Goal: Check status: Check status

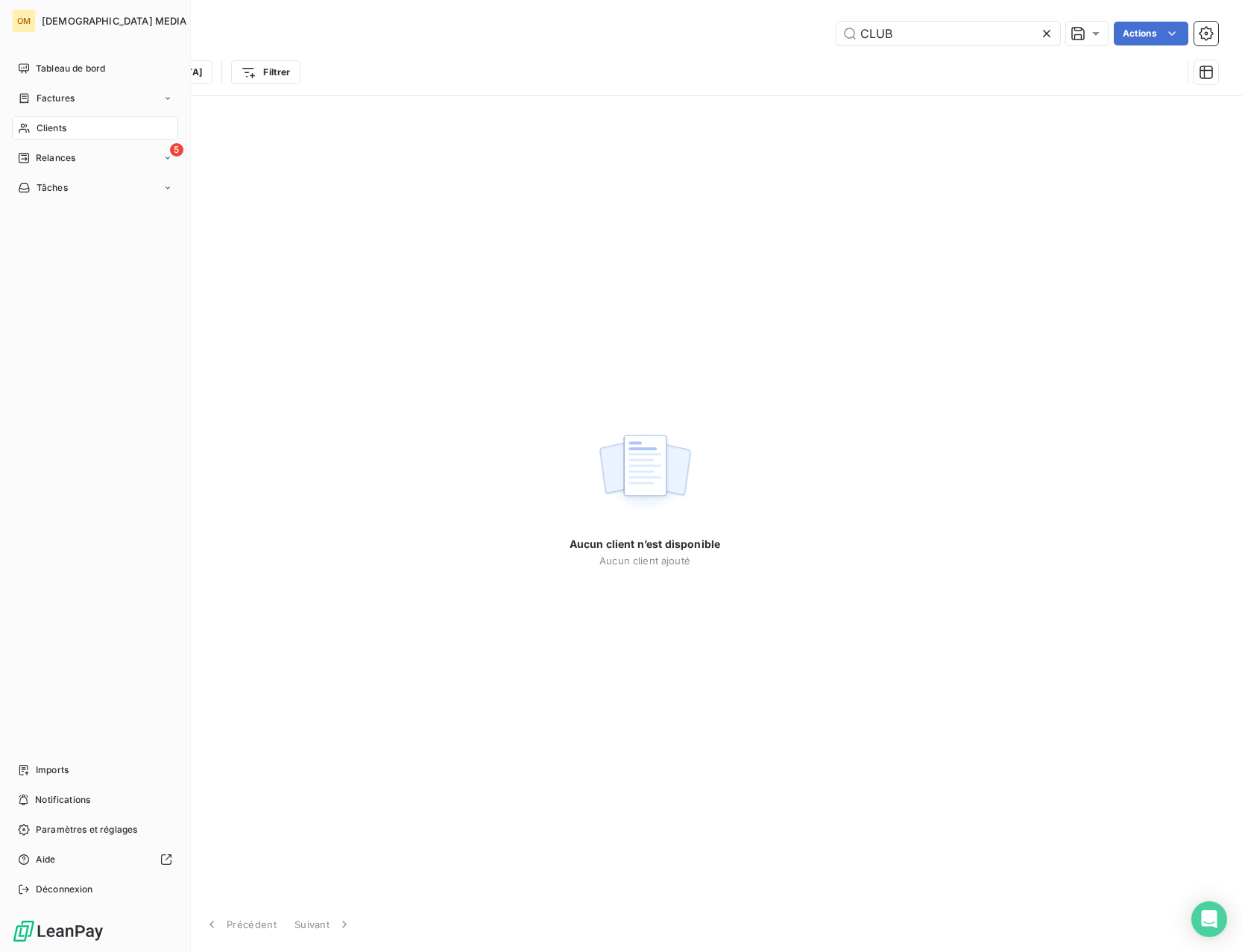
click at [48, 127] on span "Clients" at bounding box center [52, 128] width 30 height 14
click at [44, 102] on span "Factures" at bounding box center [56, 99] width 38 height 14
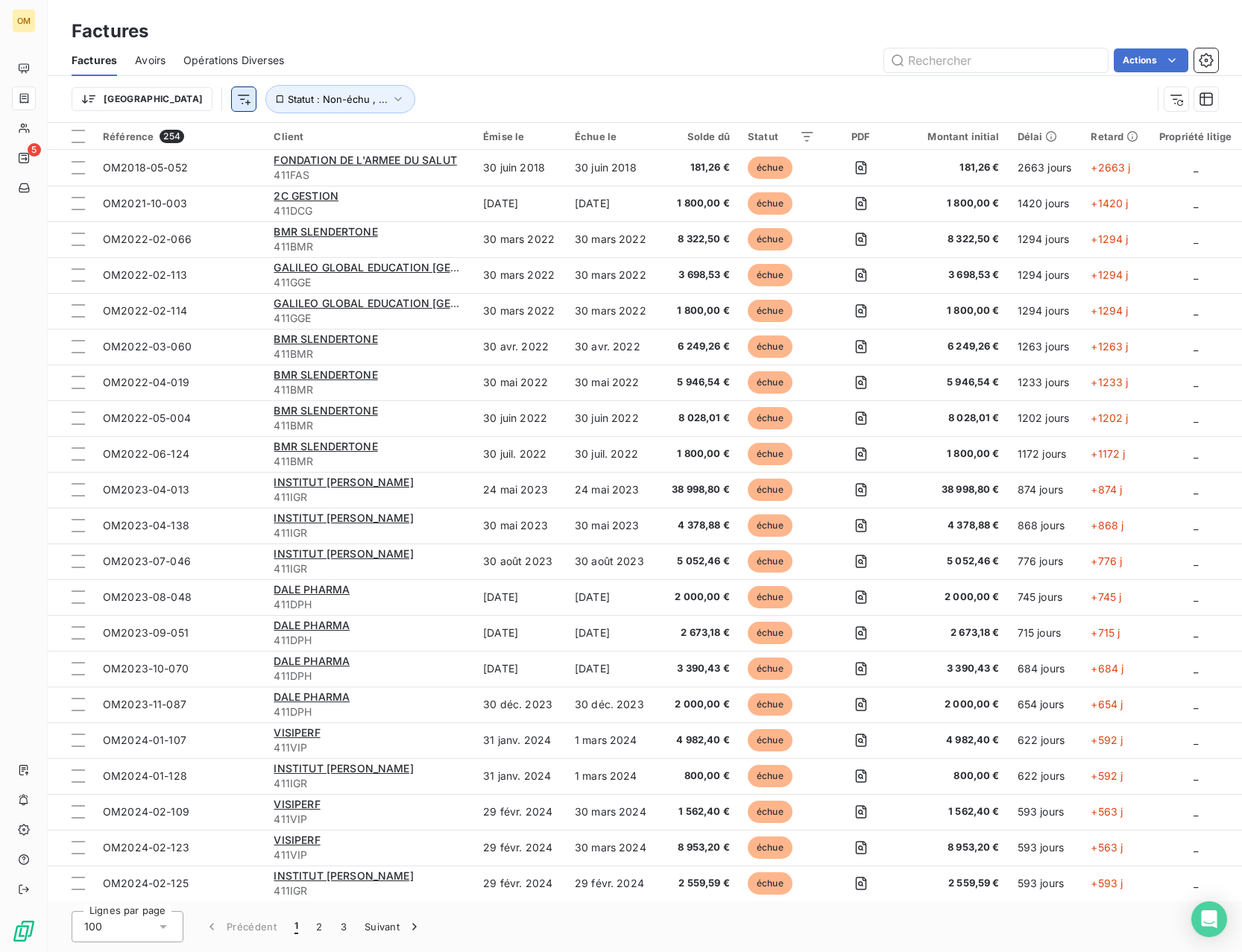
click at [172, 99] on html "OM 5 Factures Factures Avoirs Opérations Diverses Actions Trier Statut : Non-éc…" at bounding box center [621, 476] width 1242 height 952
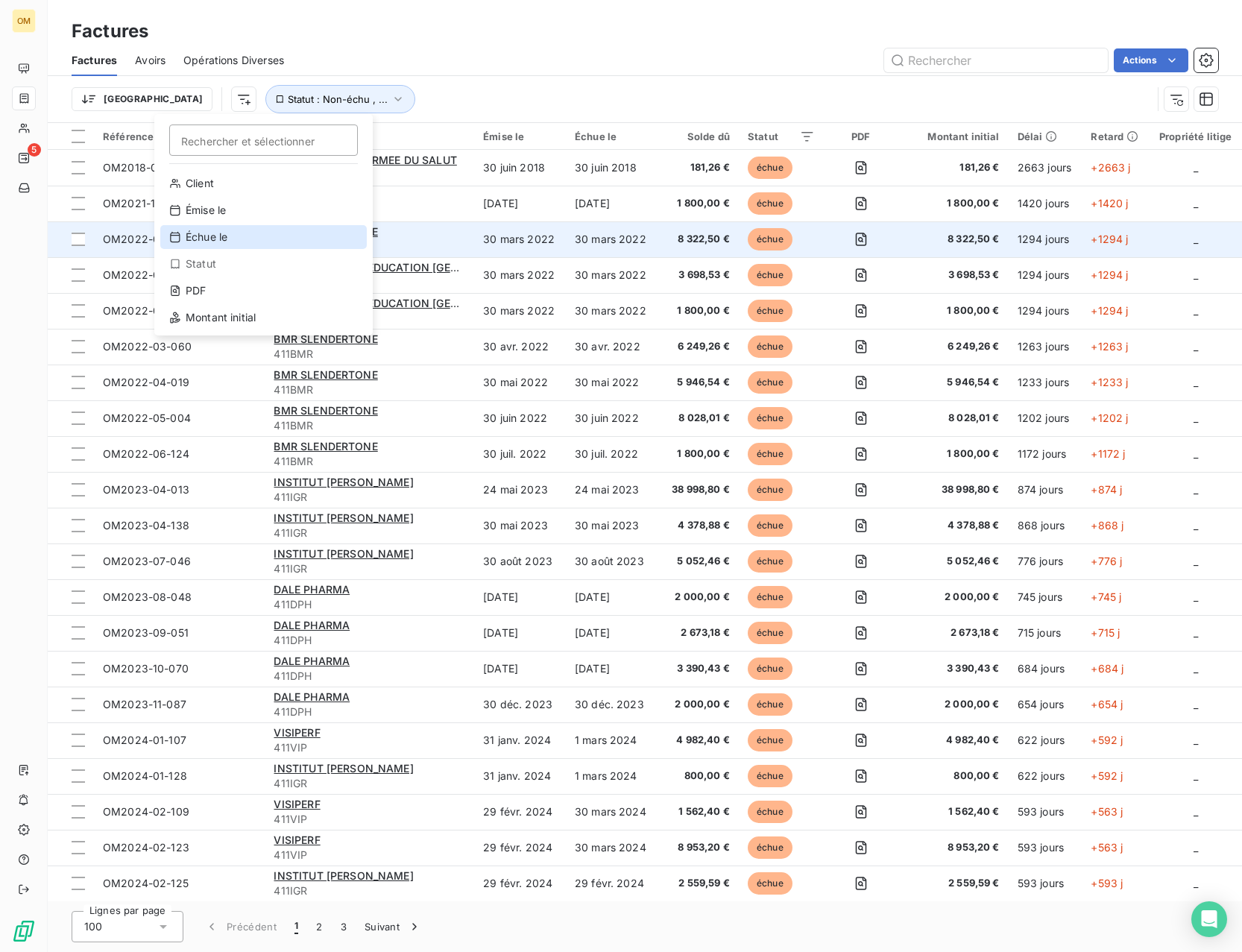
click at [227, 240] on div "Échue le" at bounding box center [264, 237] width 206 height 24
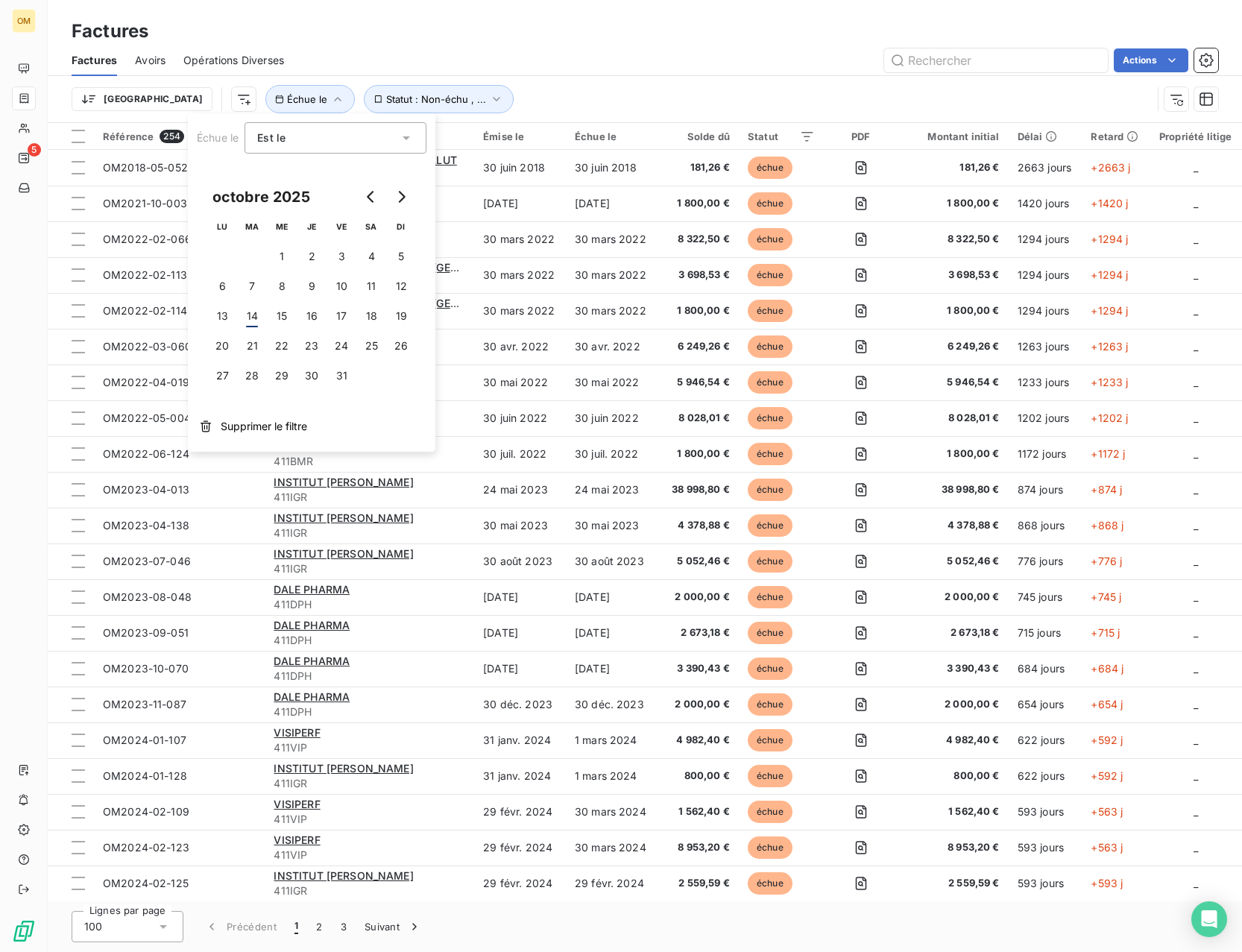
click at [276, 142] on span "Est le" at bounding box center [272, 137] width 29 height 13
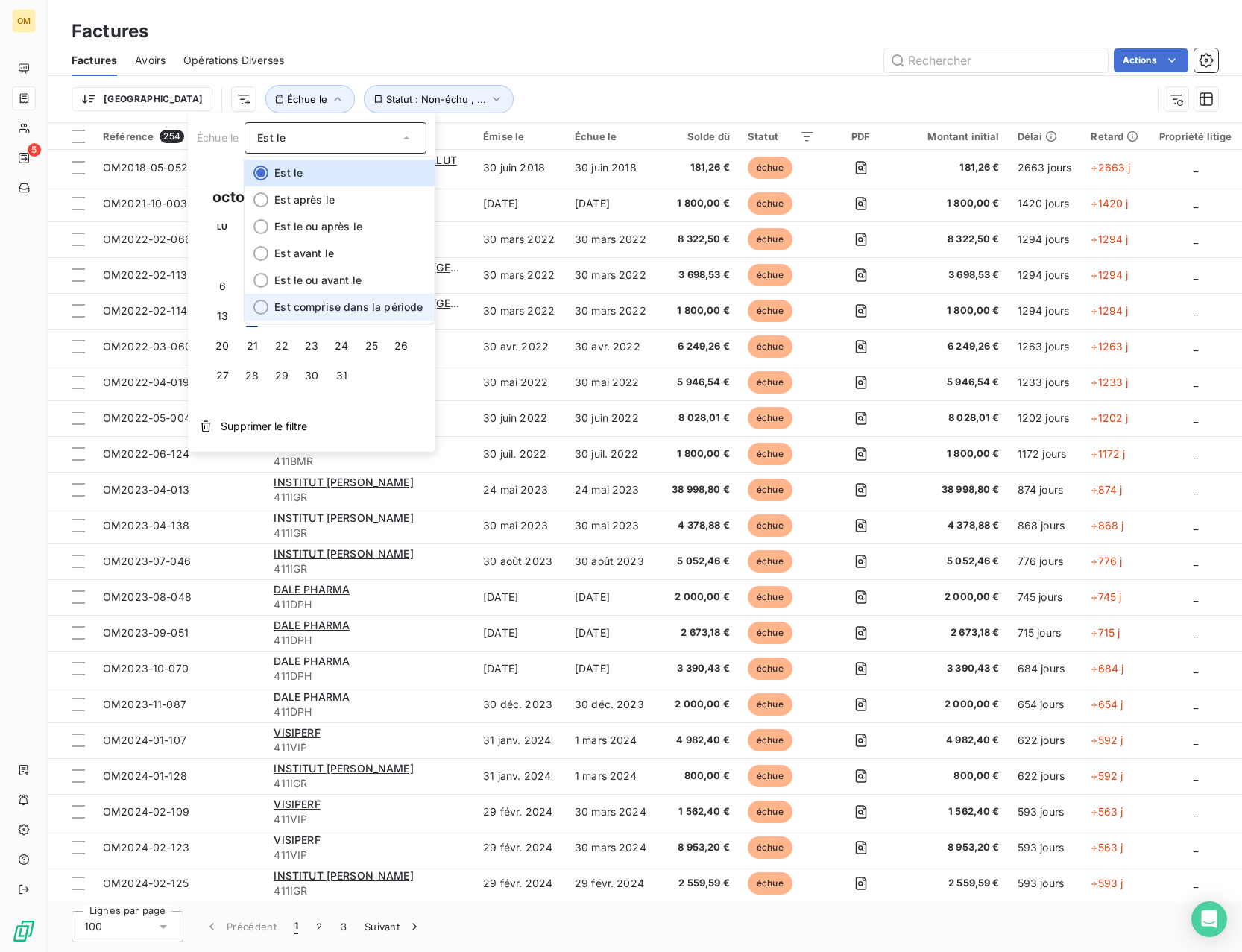
click at [327, 300] on li "Est comprise dans la période" at bounding box center [340, 307] width 190 height 27
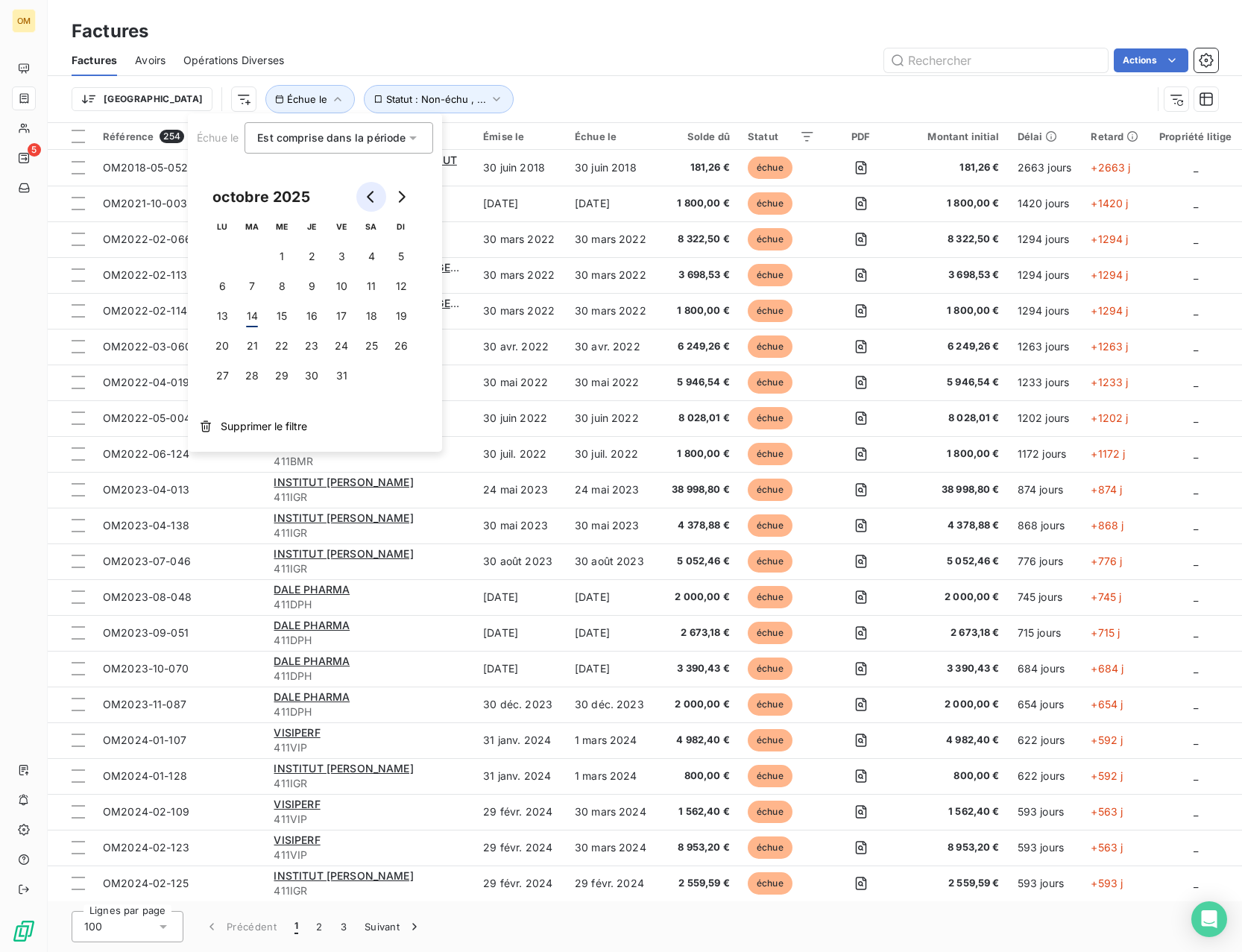
click at [362, 197] on button "Go to previous month" at bounding box center [371, 197] width 30 height 30
click at [252, 255] on button "1" at bounding box center [252, 257] width 30 height 30
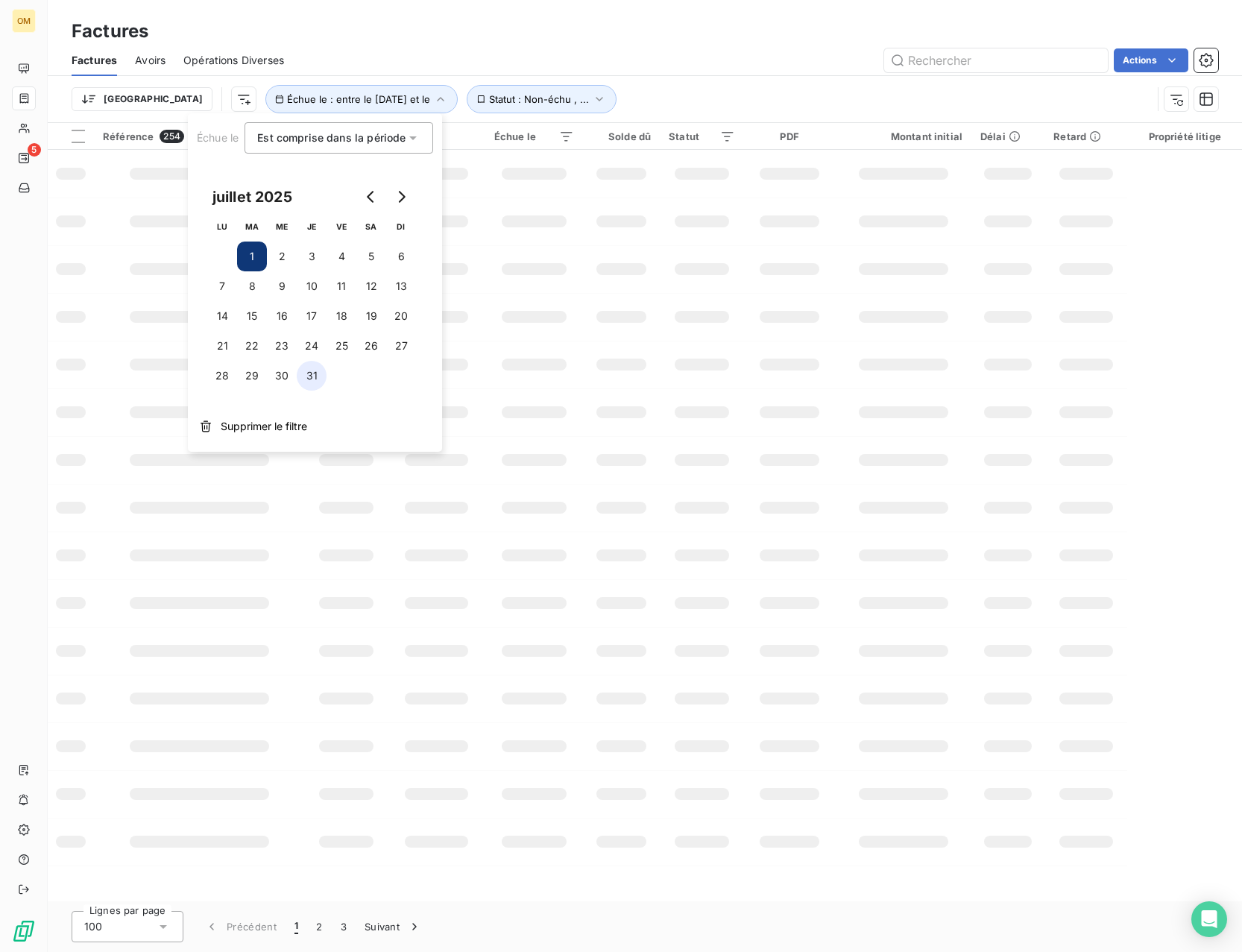
click at [305, 378] on button "31" at bounding box center [312, 376] width 30 height 30
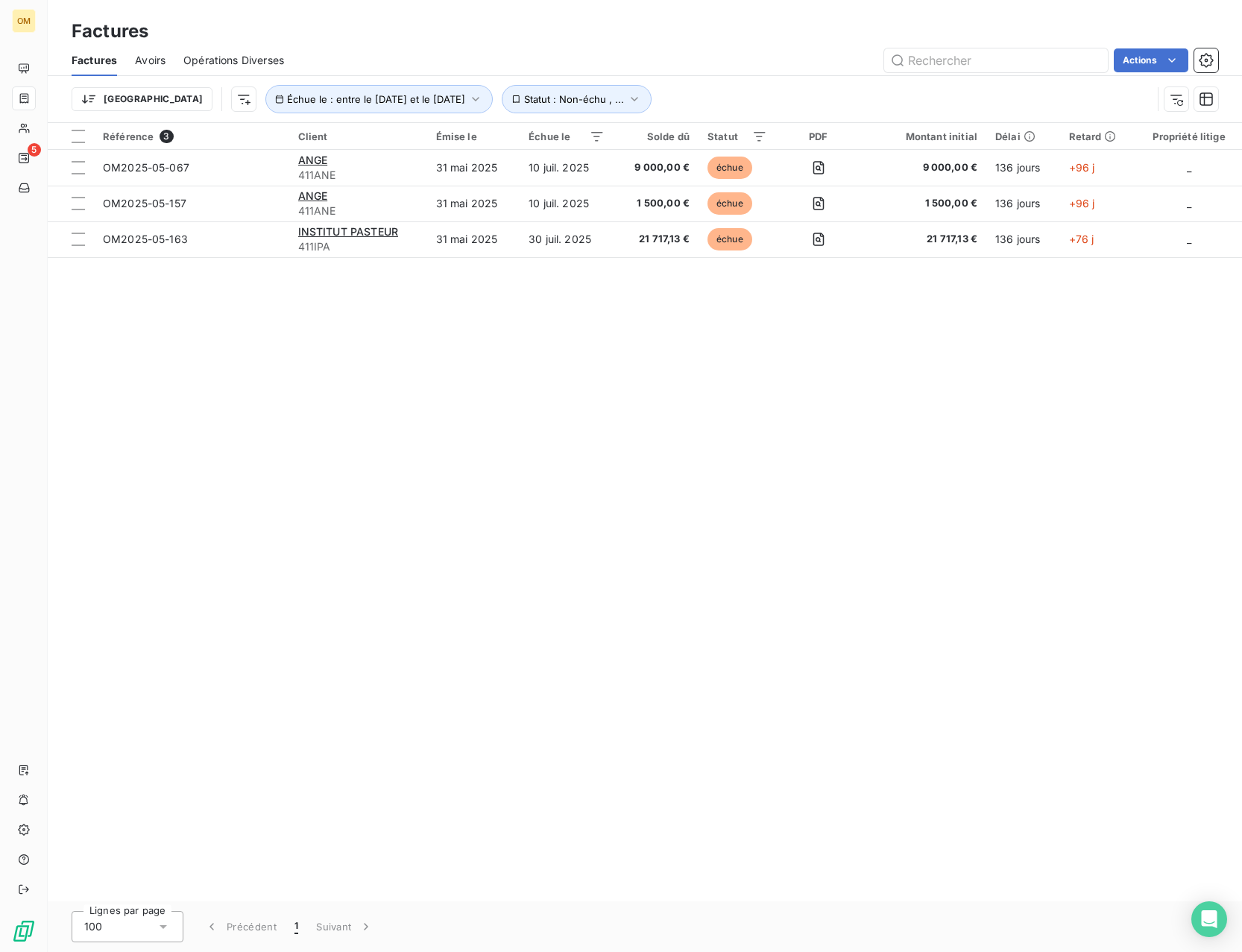
click at [450, 414] on div "Référence 3 Client Émise le Échue le Solde dû Statut PDF Montant initial Délai …" at bounding box center [645, 512] width 1195 height 779
click at [392, 101] on span "Échue le : entre le [DATE] et le [DATE]" at bounding box center [376, 99] width 179 height 12
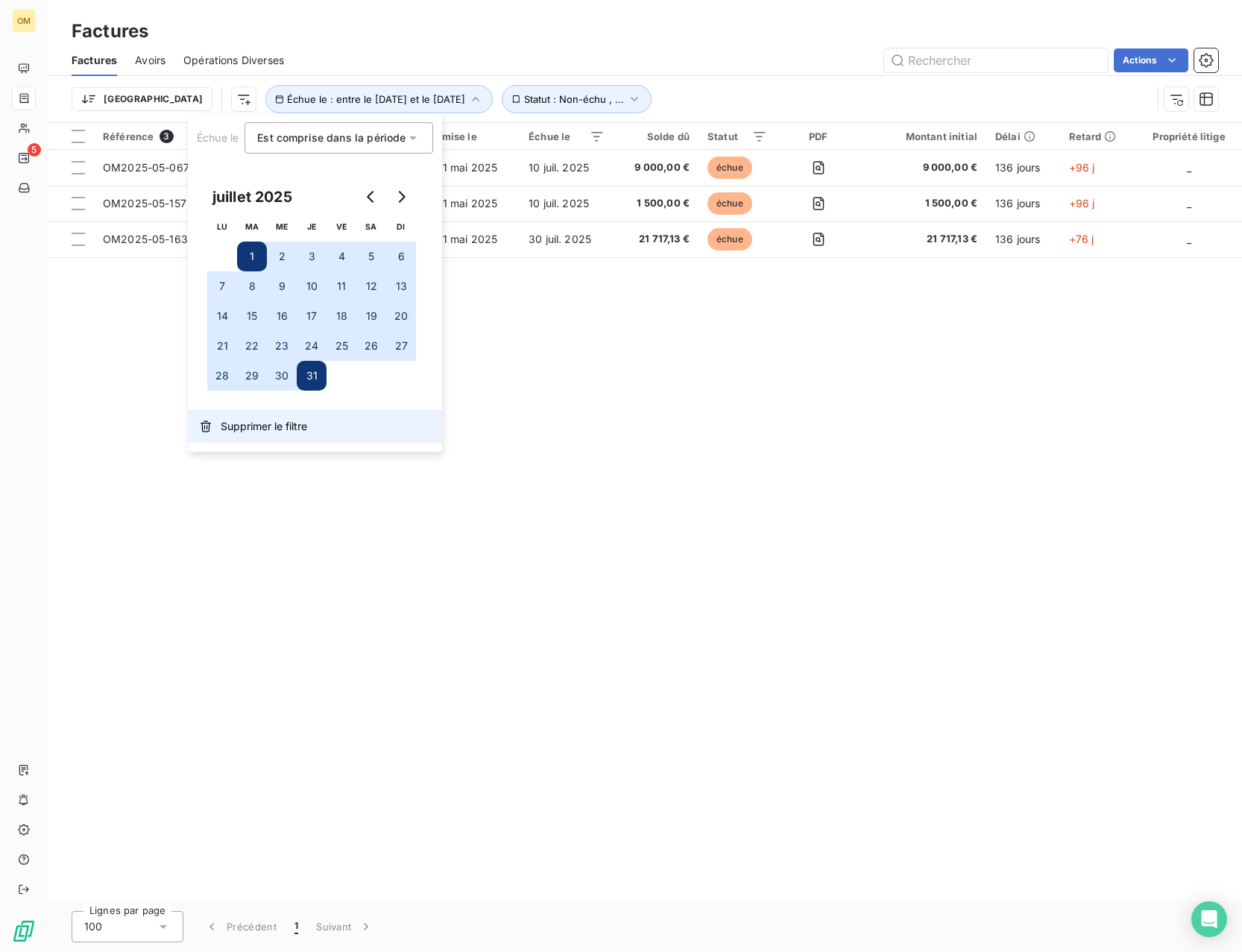
click at [273, 414] on button "Supprimer le filtre" at bounding box center [315, 427] width 255 height 33
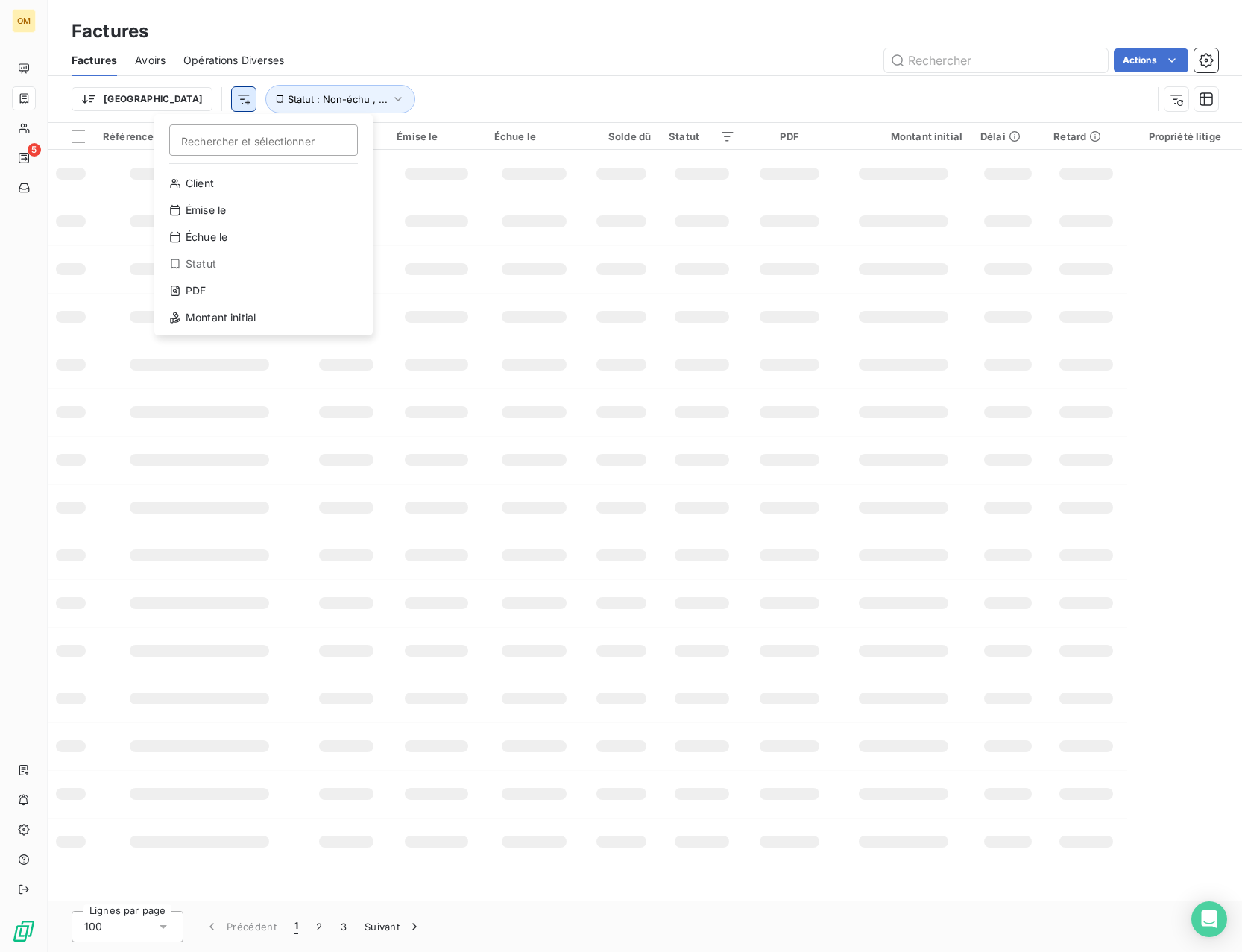
click at [169, 99] on html "OM 5 Factures Factures Avoirs Opérations Diverses Actions Trier Rechercher et s…" at bounding box center [621, 476] width 1242 height 952
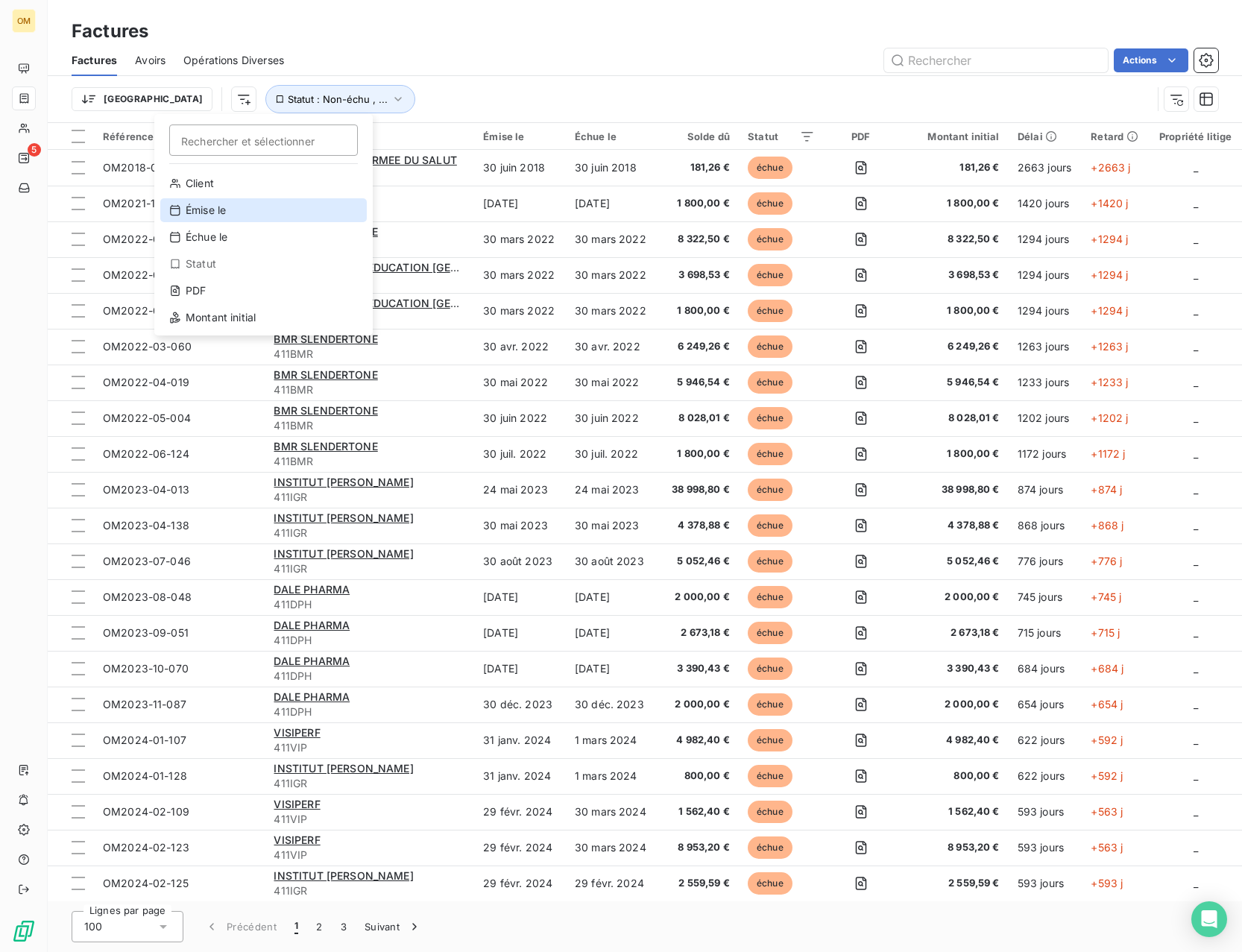
click at [250, 206] on div "Émise le" at bounding box center [264, 210] width 206 height 24
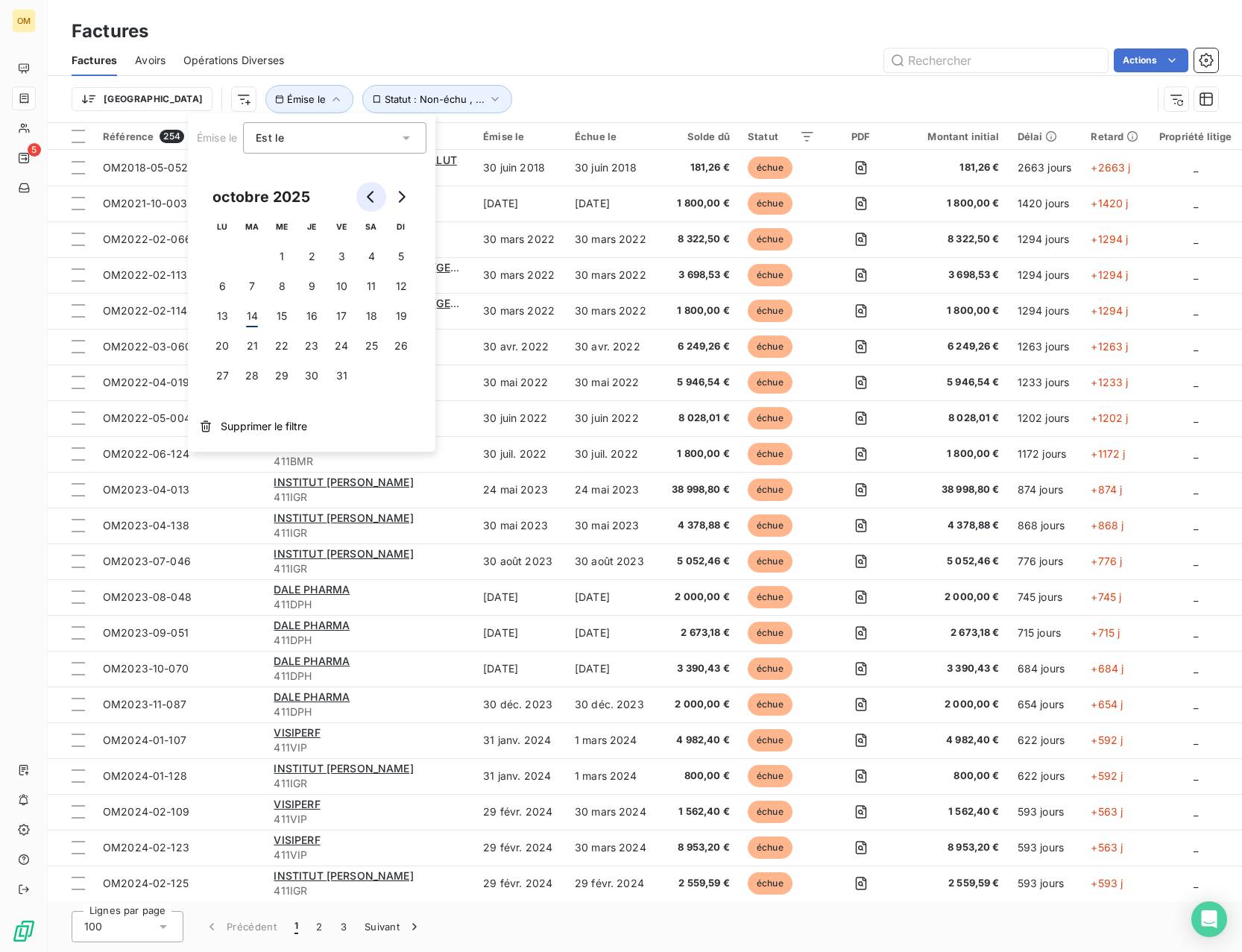
click at [366, 192] on icon "Go to previous month" at bounding box center [371, 197] width 12 height 12
click at [367, 192] on icon "Go to previous month" at bounding box center [371, 197] width 12 height 12
click at [367, 191] on icon "Go to previous month" at bounding box center [371, 197] width 12 height 12
click at [257, 255] on button "1" at bounding box center [252, 257] width 30 height 30
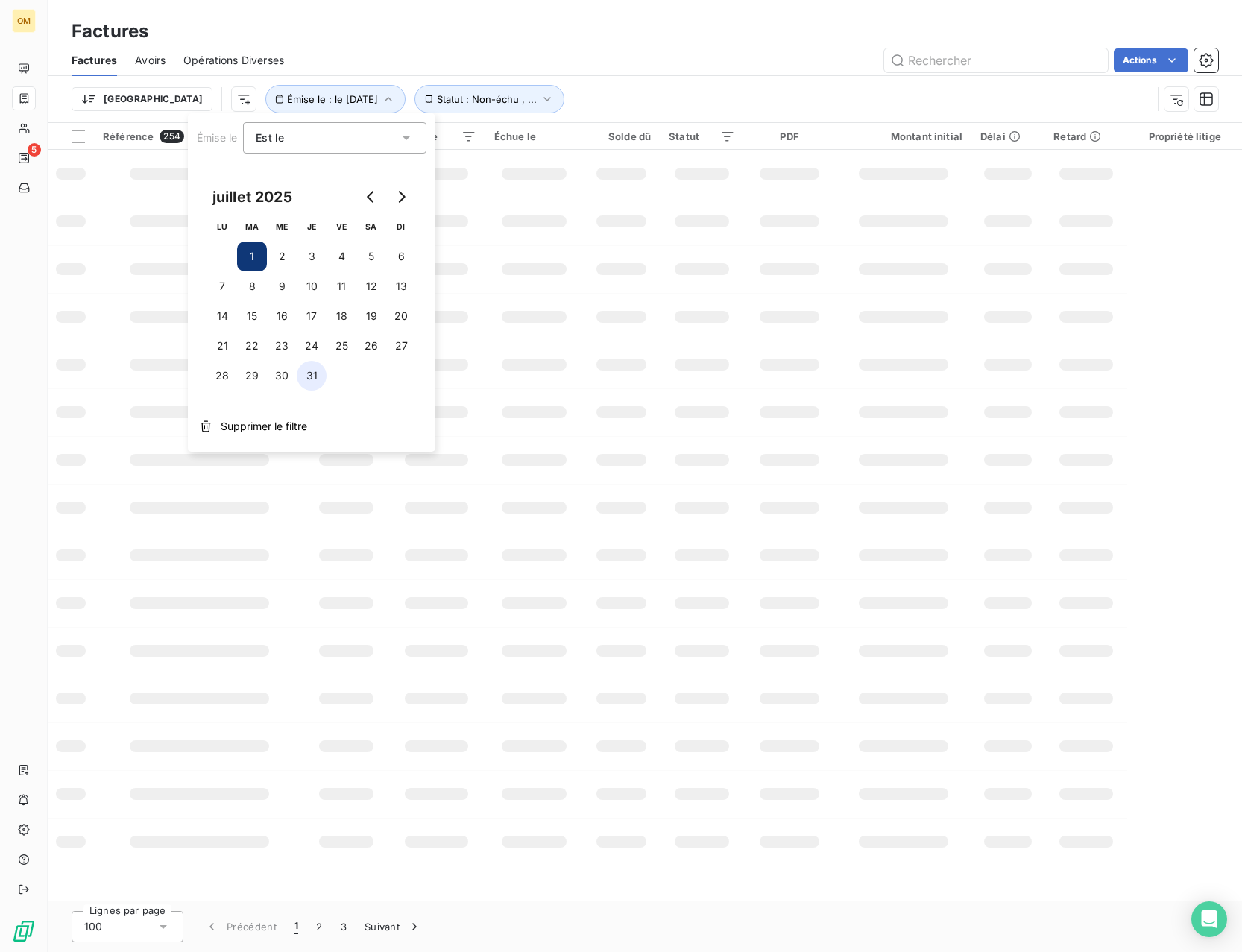
click at [309, 380] on button "31" at bounding box center [312, 376] width 30 height 30
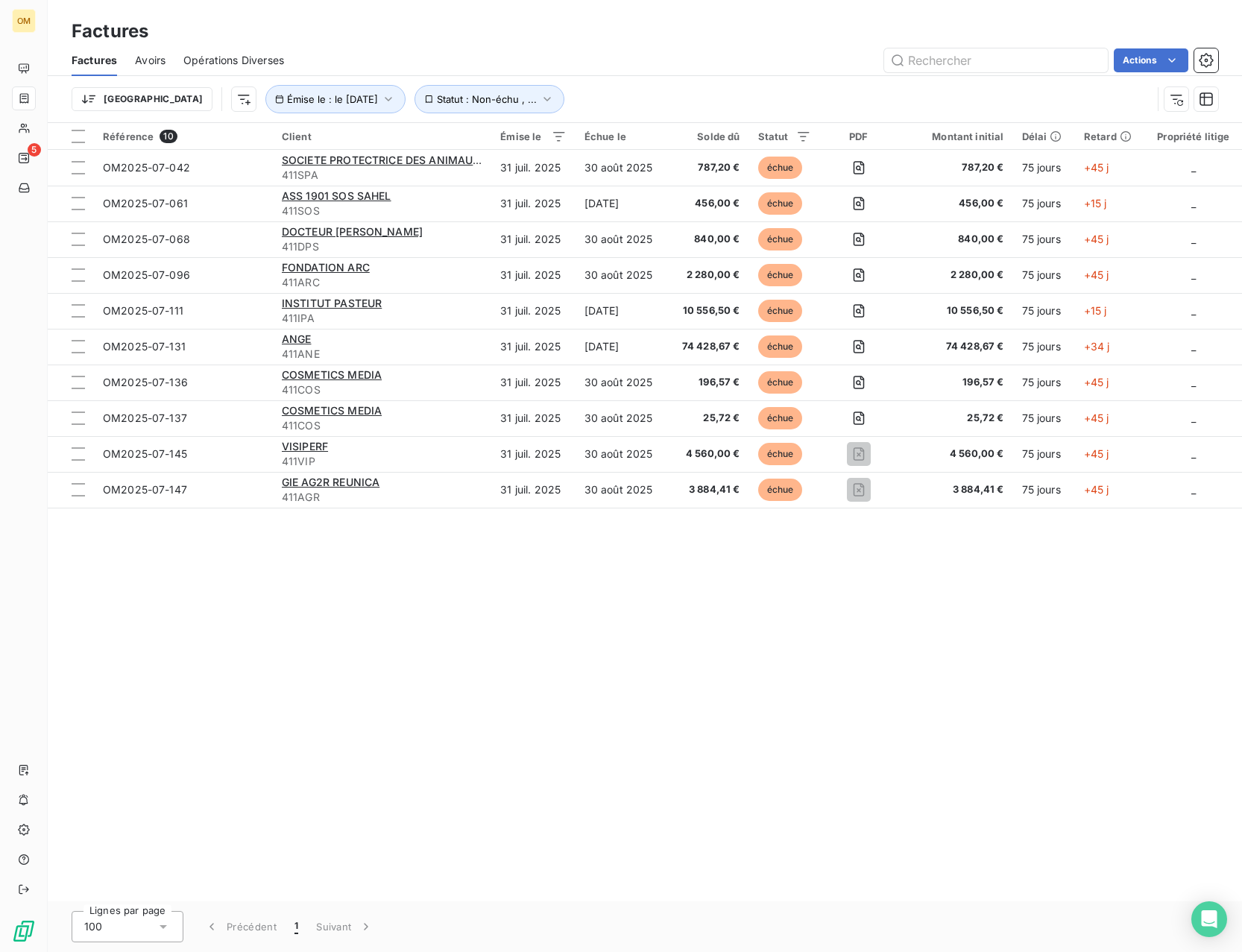
click at [526, 414] on div "Référence 10 Client Émise le Échue le Solde dû Statut PDF Montant initial Délai…" at bounding box center [645, 512] width 1195 height 779
click at [847, 414] on div "Référence 10 Client Émise le Échue le Solde dû Statut PDF Montant initial Délai…" at bounding box center [645, 512] width 1195 height 779
